Goal: Use online tool/utility: Utilize a website feature to perform a specific function

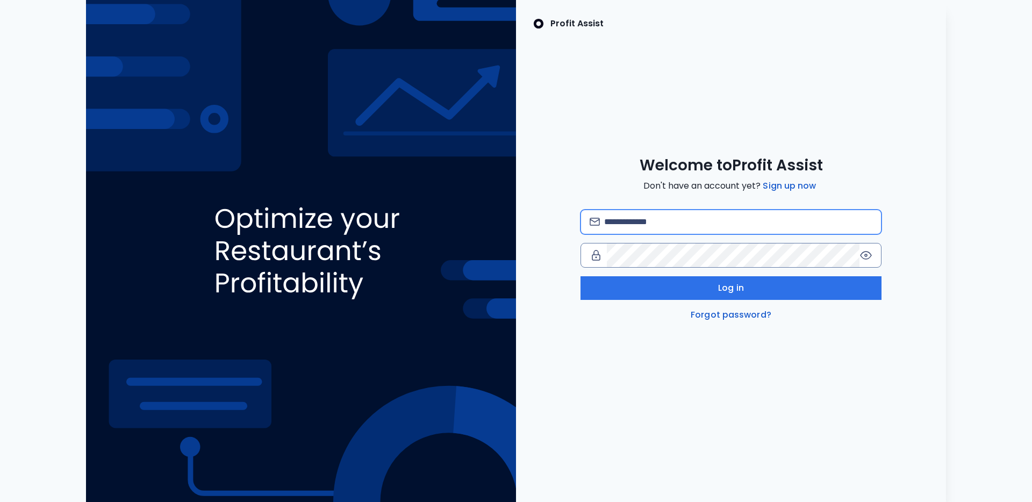
click at [750, 227] on input "email" at bounding box center [738, 222] width 268 height 24
click at [751, 219] on input "email" at bounding box center [738, 222] width 268 height 24
click at [0, 502] on com-1password-button at bounding box center [0, 502] width 0 height 0
type input "**********"
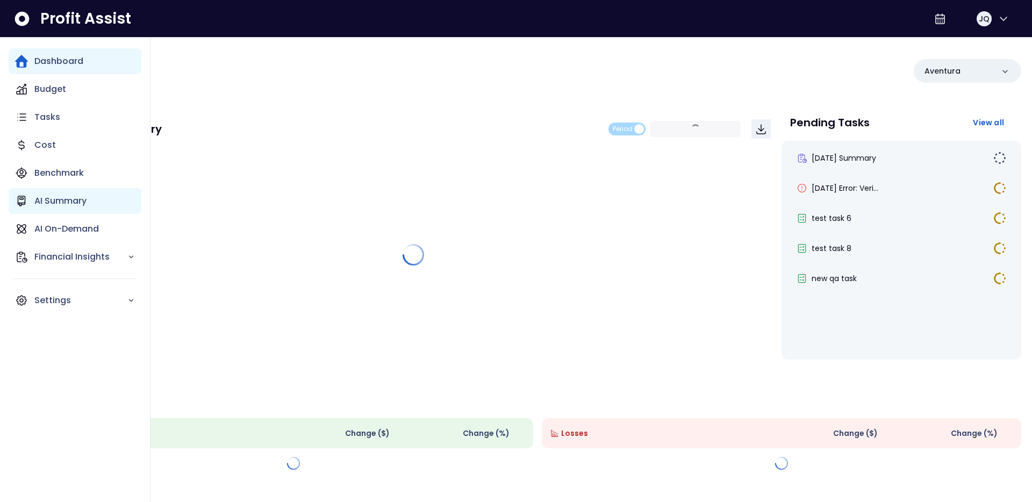
click at [37, 192] on div "AI Summary" at bounding box center [75, 201] width 133 height 26
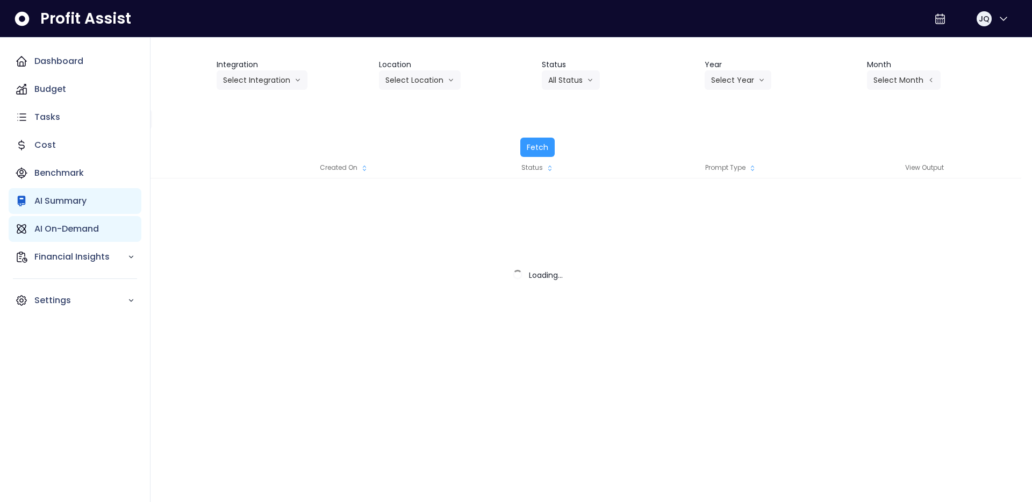
click at [47, 224] on p "AI On-Demand" at bounding box center [66, 229] width 65 height 13
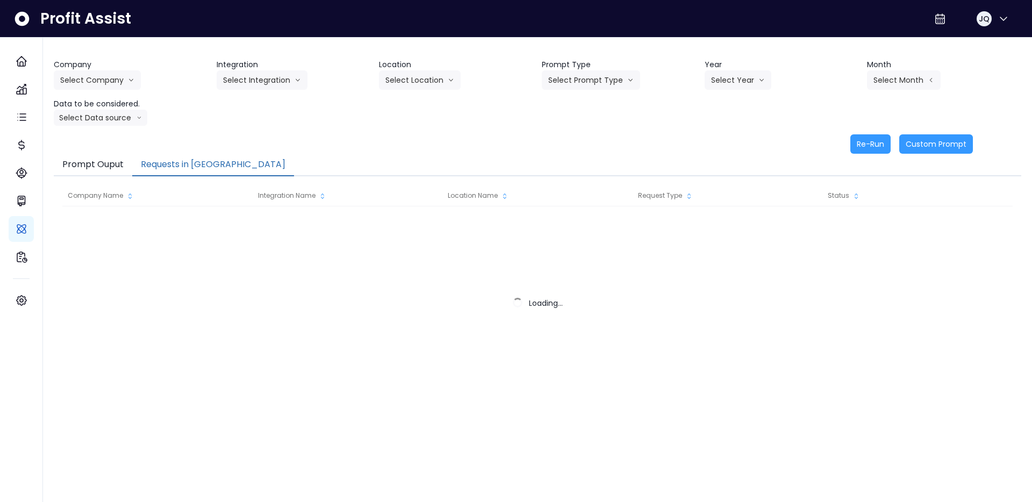
click at [175, 156] on button "Requests in [GEOGRAPHIC_DATA]" at bounding box center [213, 165] width 162 height 23
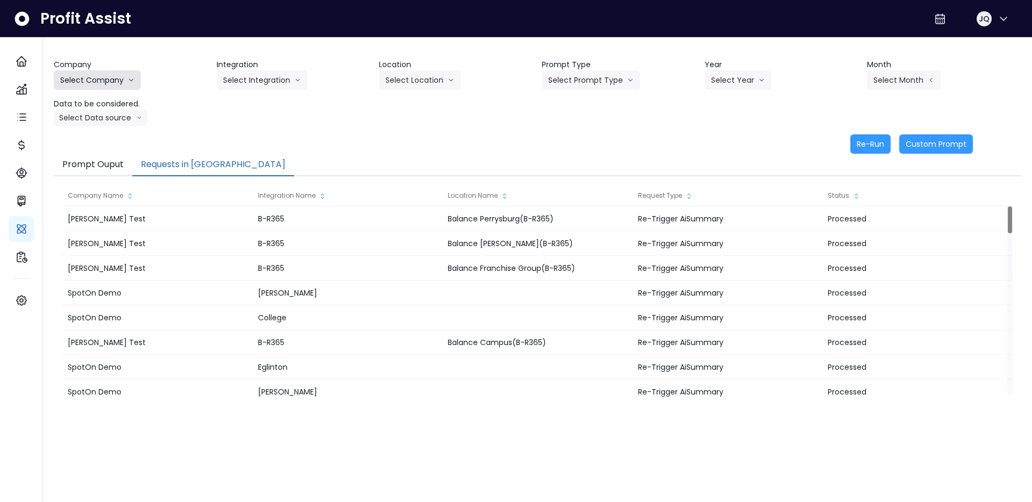
click at [110, 86] on button "Select Company" at bounding box center [97, 79] width 87 height 19
click at [102, 106] on span "[PERSON_NAME] Test" at bounding box center [98, 102] width 77 height 11
click at [267, 75] on button "Select Integration" at bounding box center [262, 79] width 91 height 19
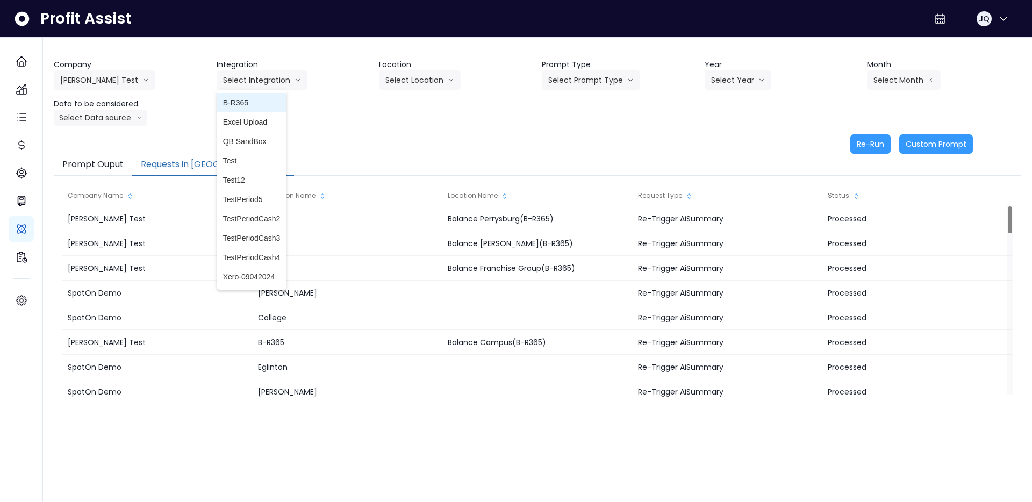
click at [266, 108] on li "B-R365" at bounding box center [252, 102] width 70 height 19
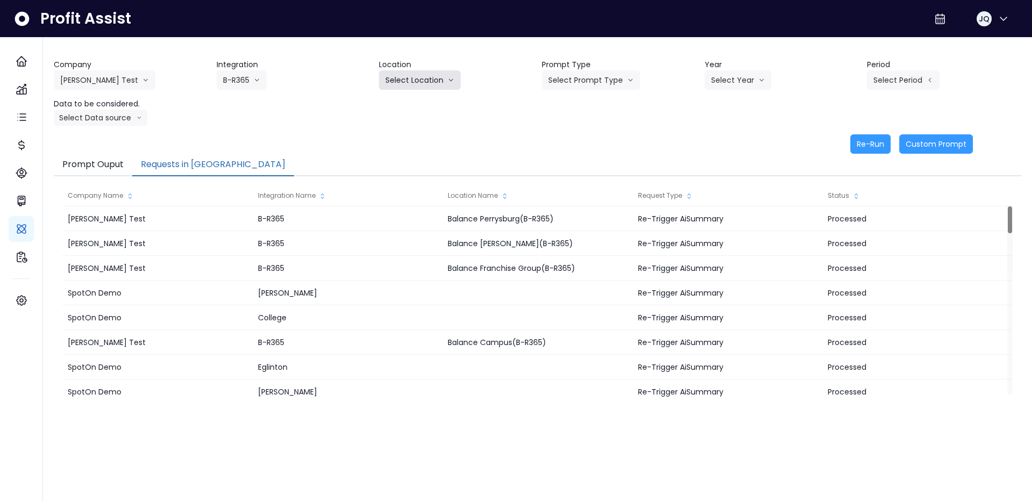
click at [436, 81] on button "Select Location" at bounding box center [420, 79] width 82 height 19
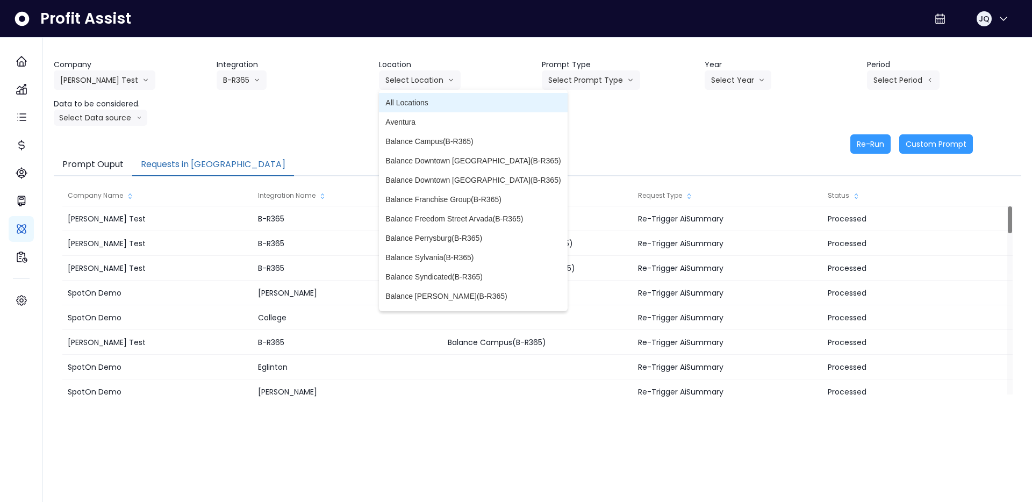
click at [433, 96] on li "All Locations" at bounding box center [473, 102] width 188 height 19
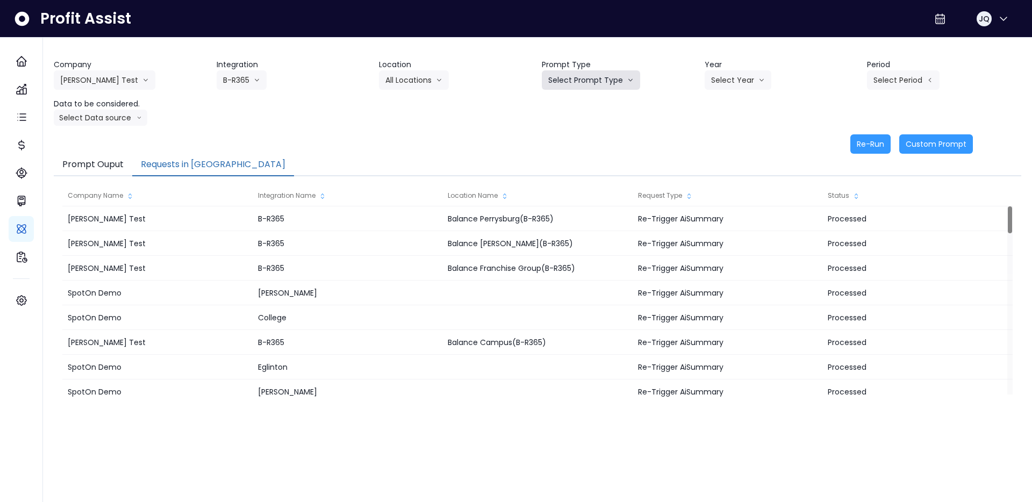
click at [605, 83] on button "Select Prompt Type" at bounding box center [591, 79] width 98 height 19
click at [609, 108] on li "Monthly Summary" at bounding box center [579, 102] width 74 height 19
click at [747, 79] on button "Select Year" at bounding box center [738, 79] width 67 height 19
click at [722, 140] on span "2025" at bounding box center [719, 141] width 17 height 11
click at [880, 86] on button "Select Period" at bounding box center [903, 79] width 73 height 19
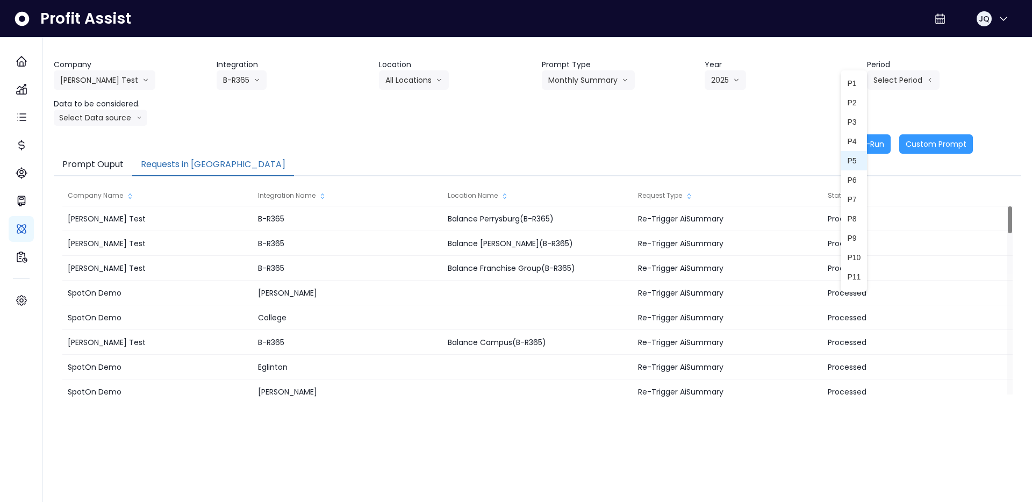
click at [858, 156] on span "P5" at bounding box center [853, 160] width 13 height 11
click at [97, 123] on button "Select Data source" at bounding box center [101, 118] width 94 height 16
click at [92, 151] on li "Location Analysis" at bounding box center [96, 157] width 84 height 19
click at [875, 140] on button "Re-Run" at bounding box center [871, 143] width 40 height 19
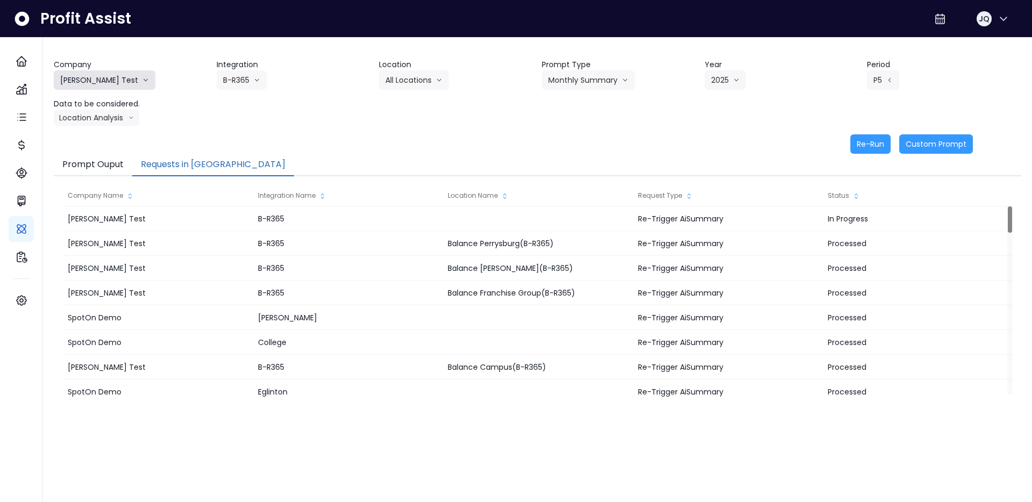
click at [102, 82] on button "[PERSON_NAME] Test" at bounding box center [105, 79] width 102 height 19
click at [105, 142] on span "SpotOn Demo" at bounding box center [98, 141] width 77 height 11
click at [251, 80] on button "Select Integration" at bounding box center [262, 79] width 91 height 19
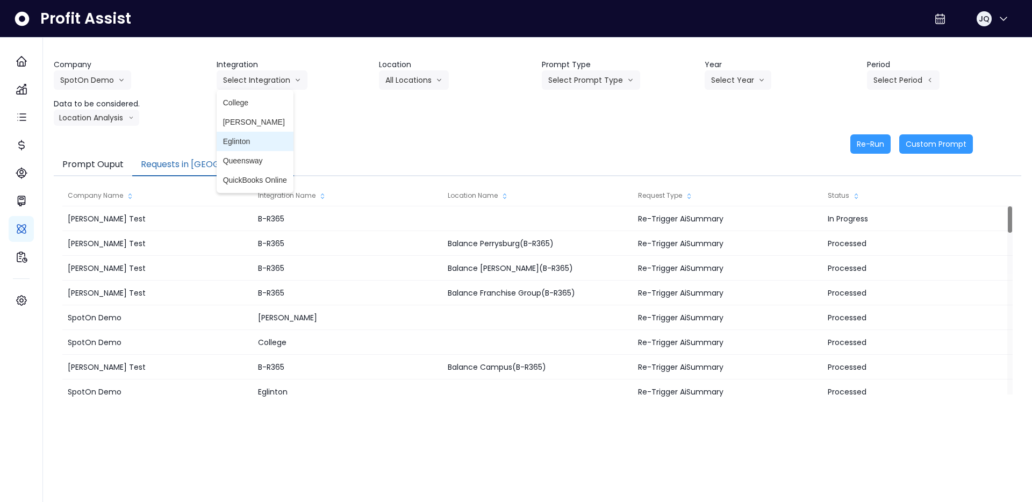
click at [259, 134] on li "Eglinton" at bounding box center [255, 141] width 77 height 19
click at [423, 87] on button "Select Location" at bounding box center [420, 79] width 82 height 19
click at [604, 74] on button "Select Prompt Type" at bounding box center [591, 79] width 98 height 19
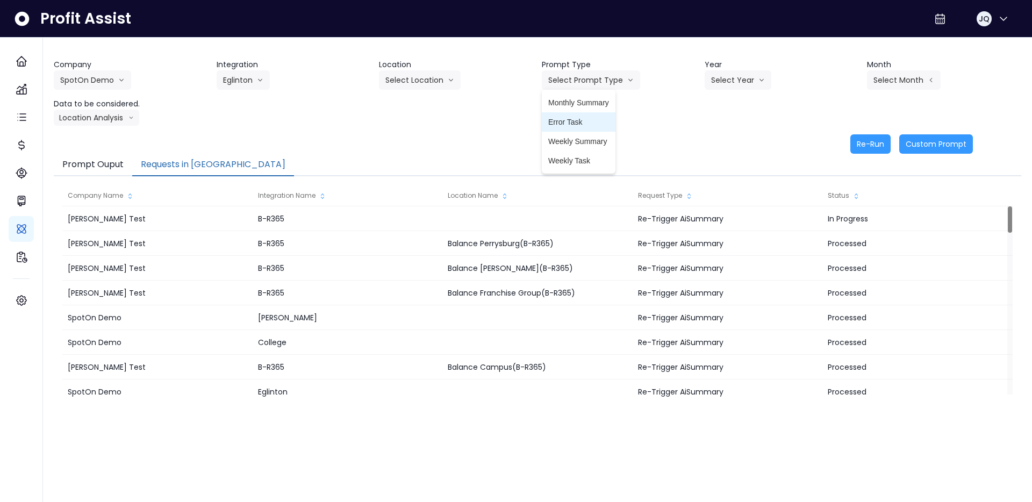
click at [578, 122] on span "Error Task" at bounding box center [579, 122] width 61 height 11
click at [741, 80] on button "Select Year" at bounding box center [738, 79] width 67 height 19
click at [725, 140] on span "2025" at bounding box center [719, 141] width 17 height 11
click at [885, 90] on div "Company SpotOn Demo [PERSON_NAME] Test [PERSON_NAME] Bakery SpotOn Demo TestLOC…" at bounding box center [538, 92] width 968 height 67
click at [897, 84] on button "Select Month" at bounding box center [904, 79] width 74 height 19
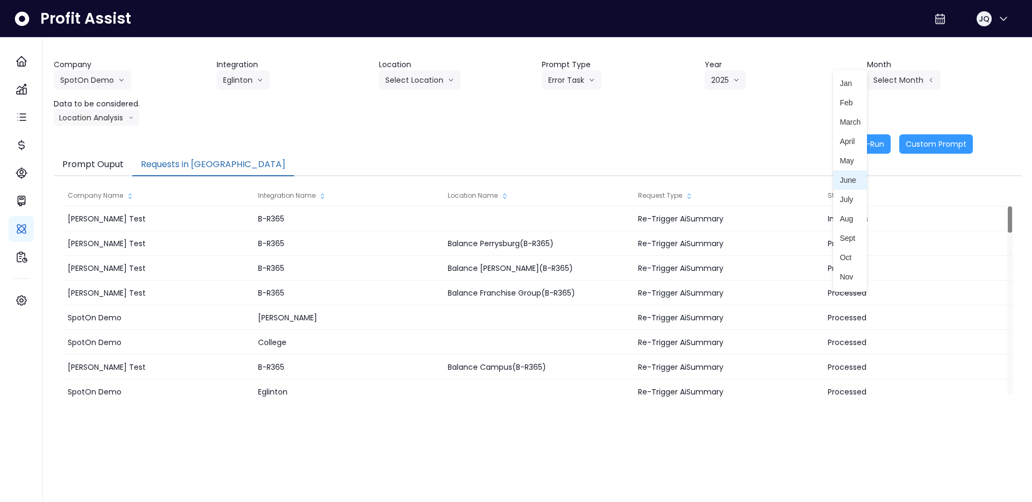
click at [859, 176] on span "June" at bounding box center [850, 180] width 21 height 11
click at [114, 120] on button "Location Analysis" at bounding box center [97, 118] width 86 height 16
click at [98, 155] on span "Location Analysis" at bounding box center [96, 158] width 72 height 11
click at [121, 111] on button "Location Analysis" at bounding box center [97, 118] width 86 height 16
click at [115, 139] on span "Comparison overtime" at bounding box center [96, 138] width 72 height 11
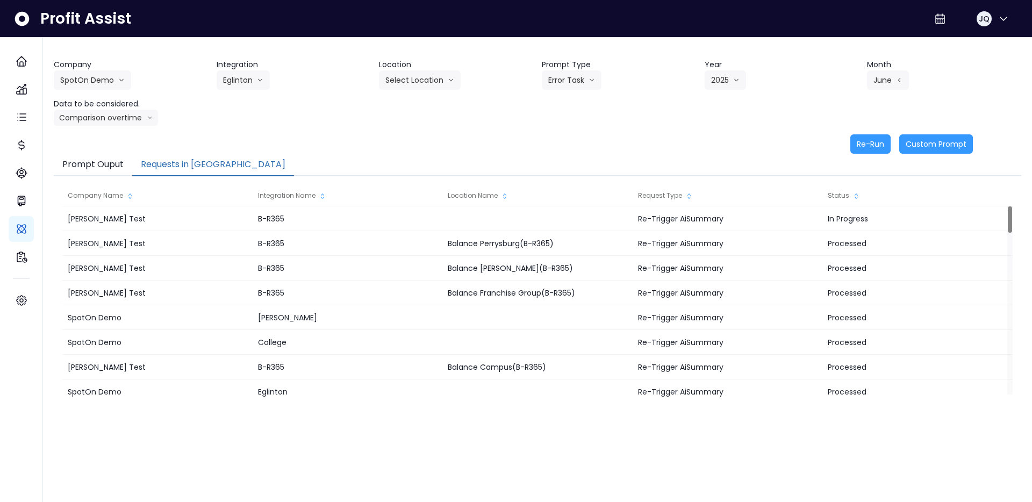
click at [307, 130] on div "Company SpotOn Demo [PERSON_NAME] Test [PERSON_NAME] Bakery SpotOn Demo TestLOC…" at bounding box center [538, 106] width 968 height 95
click at [878, 137] on button "Re-Run" at bounding box center [871, 143] width 40 height 19
click at [443, 110] on div "Company SpotOn Demo [PERSON_NAME] Test [PERSON_NAME] Bakery SpotOn Demo TestLOC…" at bounding box center [538, 92] width 968 height 67
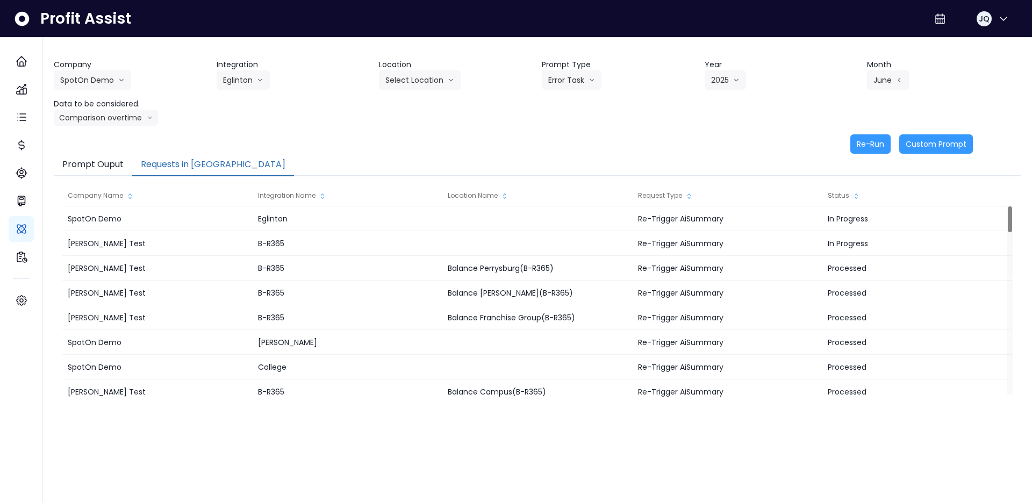
click at [443, 110] on div "Company SpotOn Demo [PERSON_NAME] Test [PERSON_NAME] Bakery SpotOn Demo TestLOC…" at bounding box center [538, 92] width 968 height 67
